Goal: Register for event/course

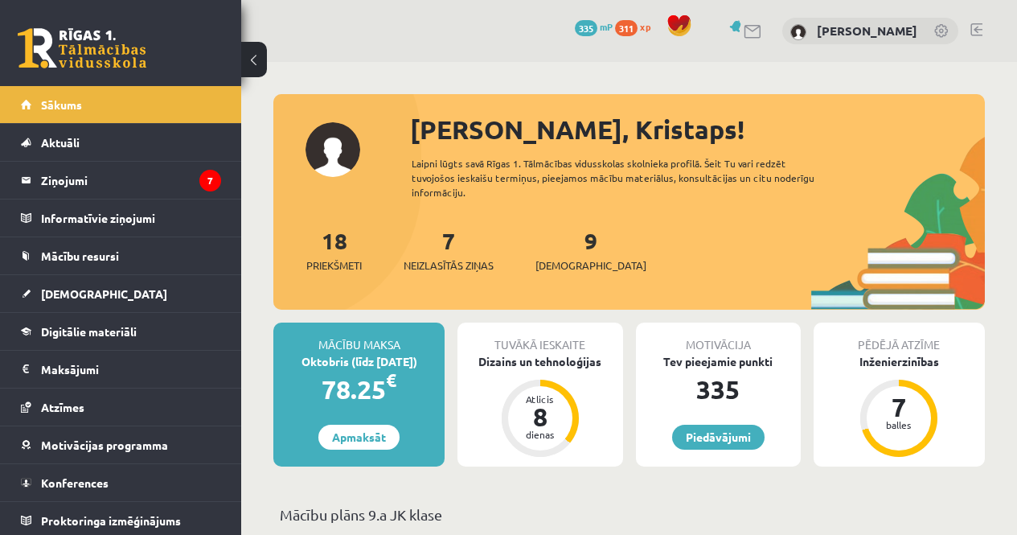
scroll to position [322, 0]
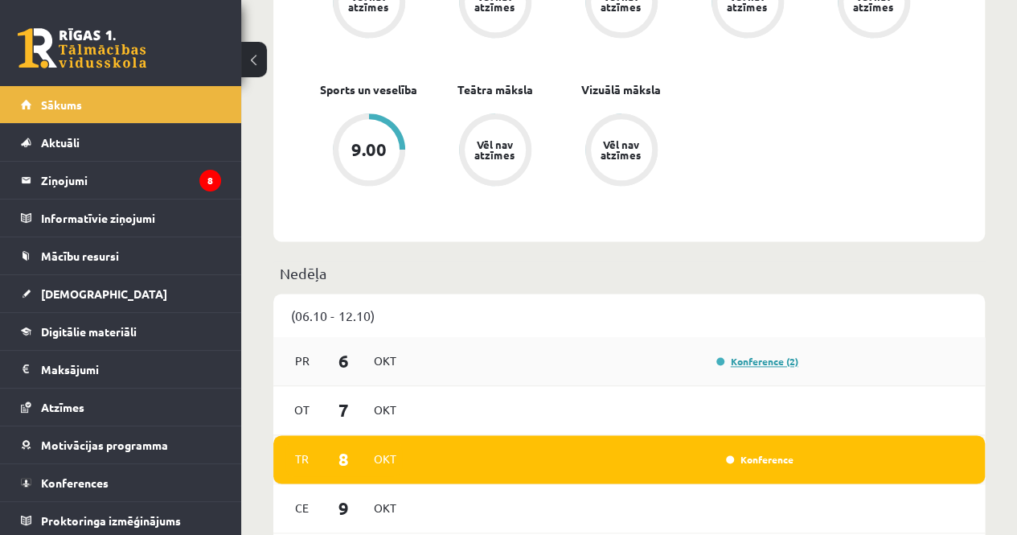
scroll to position [1018, 0]
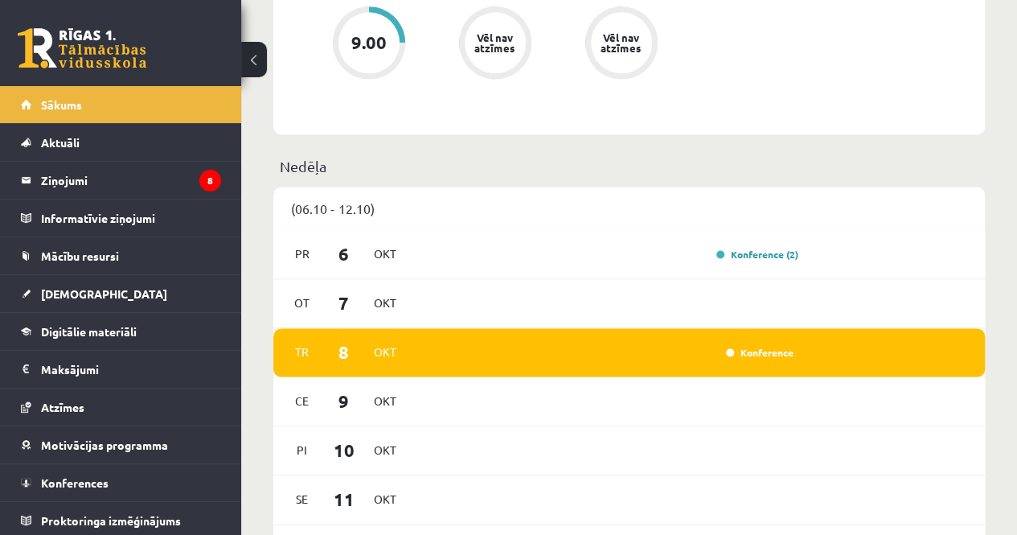
click at [746, 347] on div "Konference" at bounding box center [758, 352] width 80 height 16
click at [751, 357] on link "Konference" at bounding box center [760, 352] width 68 height 13
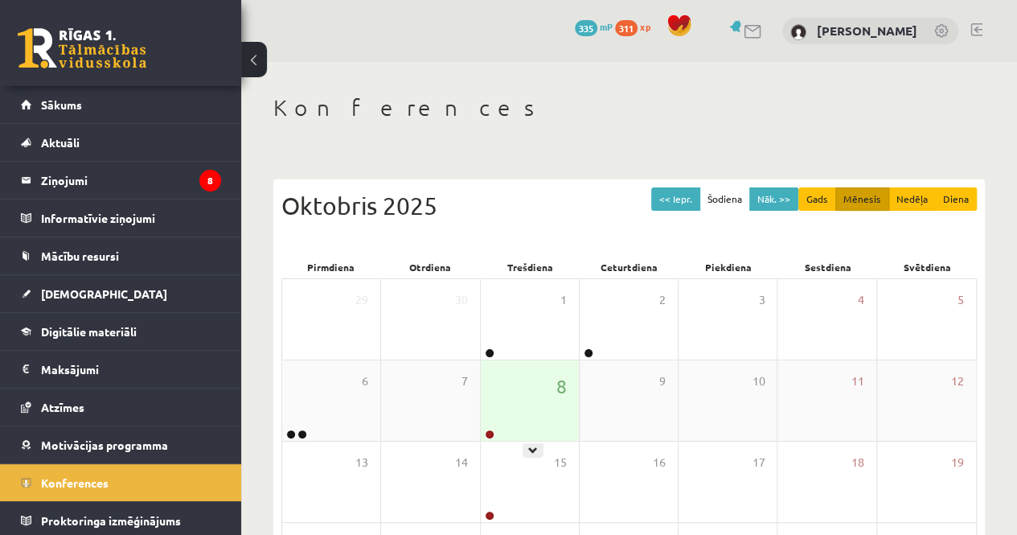
click at [512, 409] on div "8" at bounding box center [530, 400] width 98 height 80
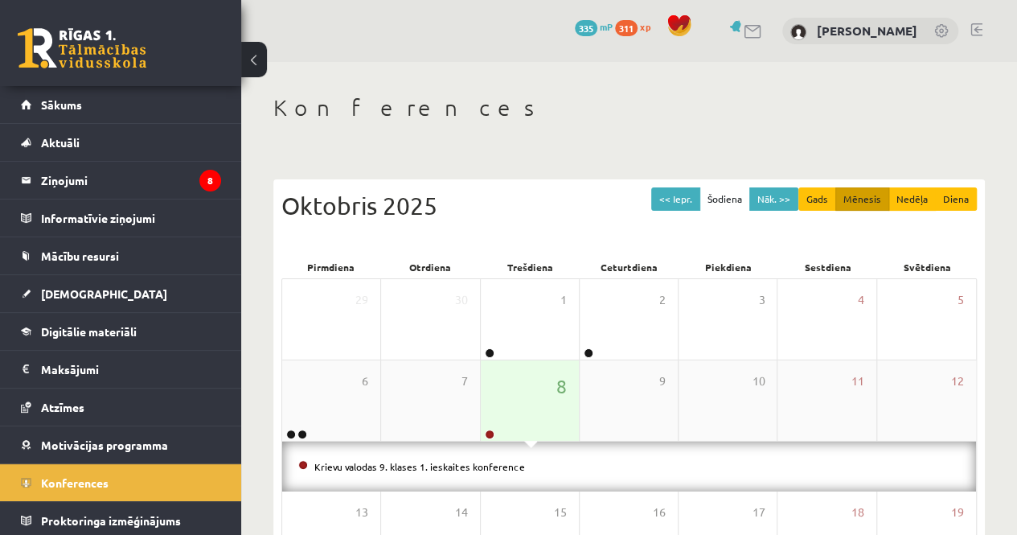
click at [512, 406] on div "8" at bounding box center [530, 400] width 98 height 80
